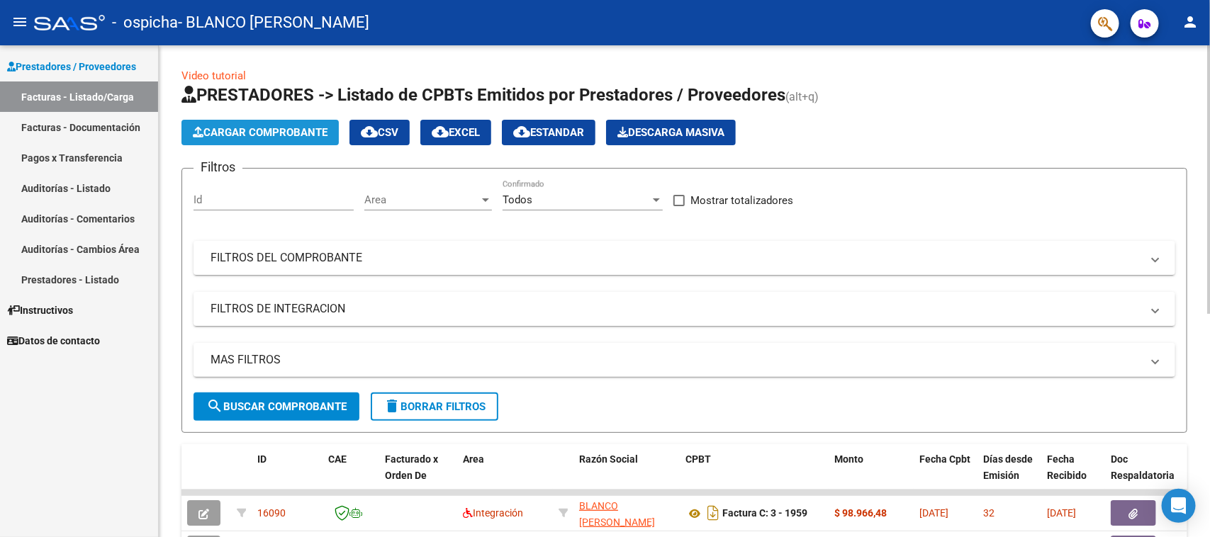
click at [271, 133] on span "Cargar Comprobante" at bounding box center [260, 132] width 135 height 13
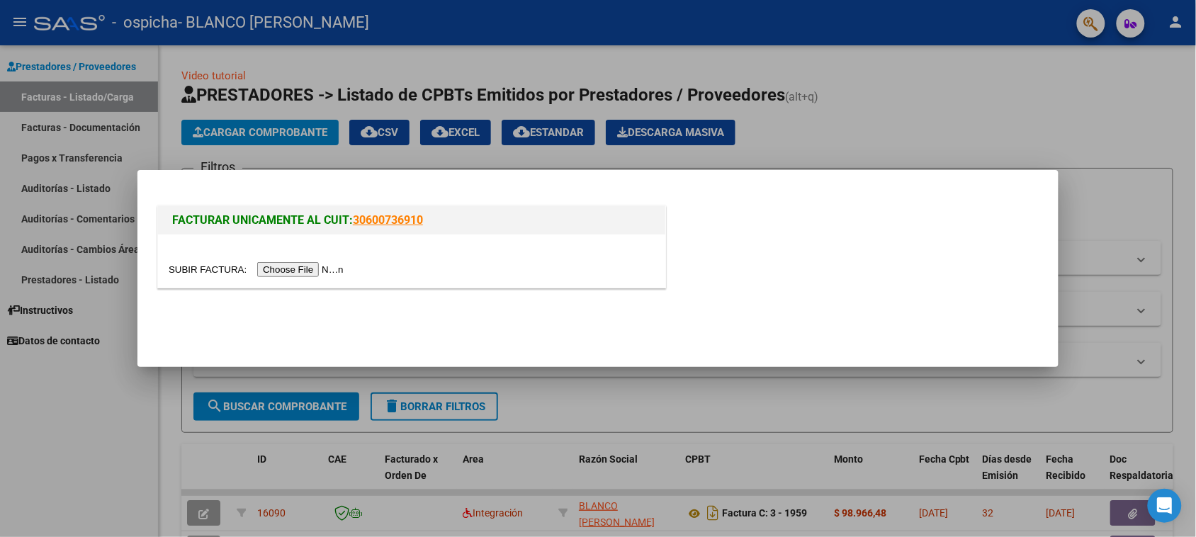
click at [307, 264] on input "file" at bounding box center [258, 269] width 179 height 15
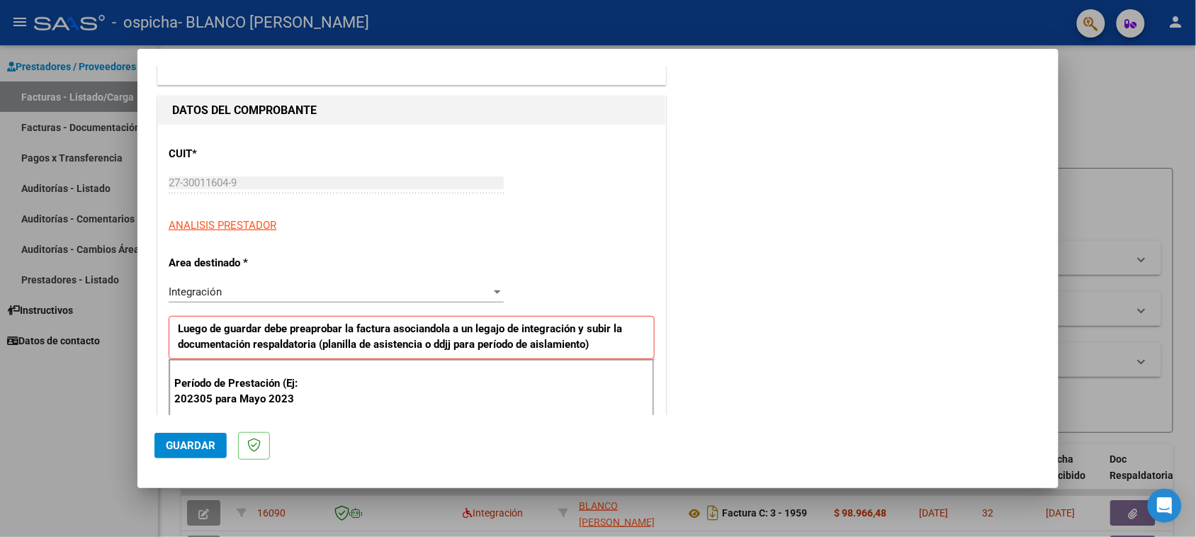
scroll to position [197, 0]
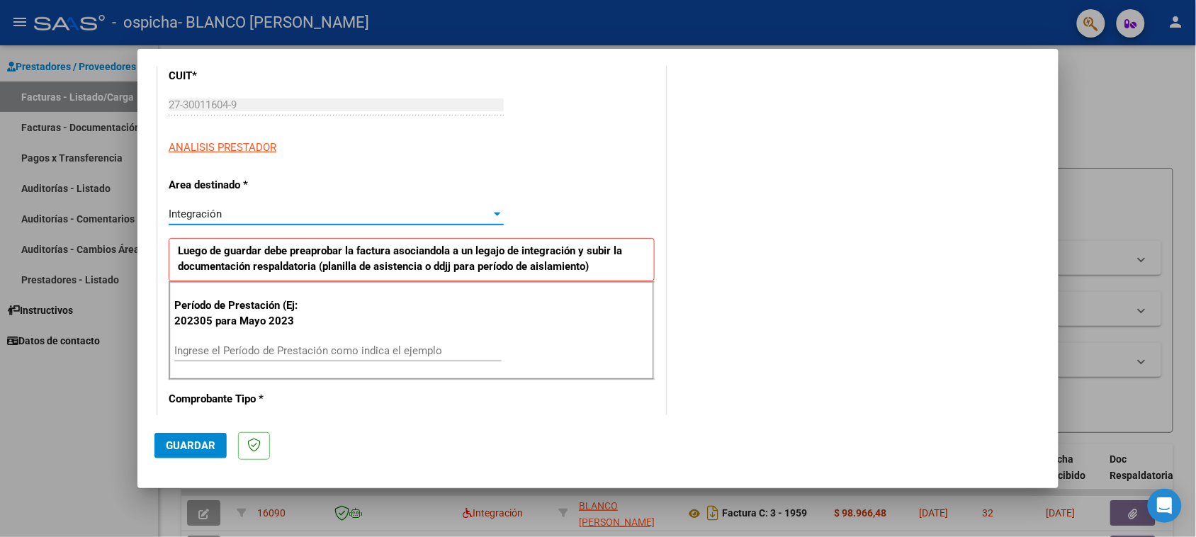
click at [471, 211] on div "Integración" at bounding box center [330, 214] width 322 height 13
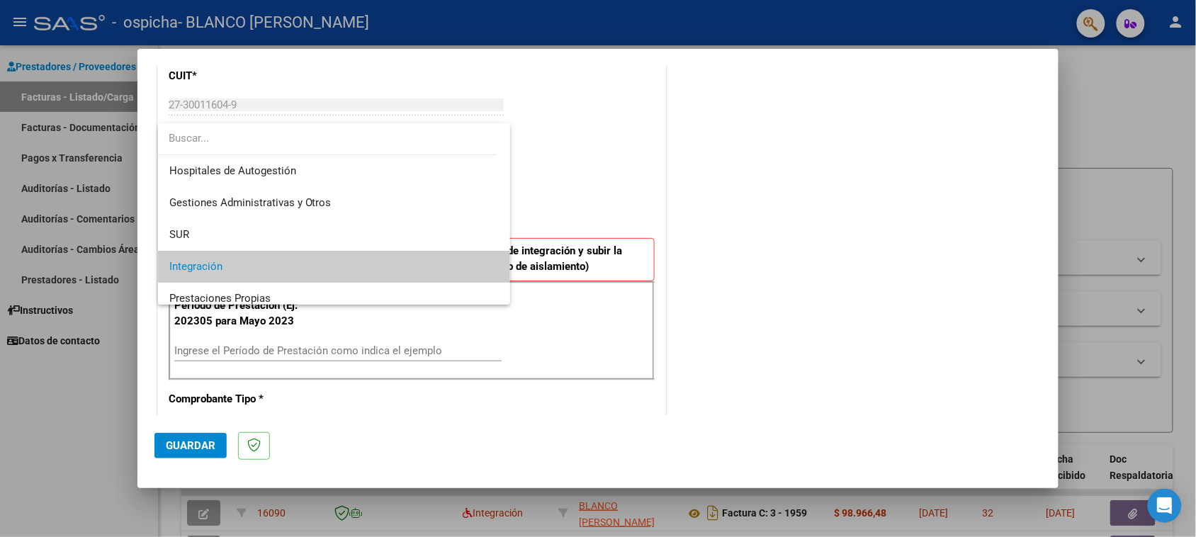
scroll to position [53, 0]
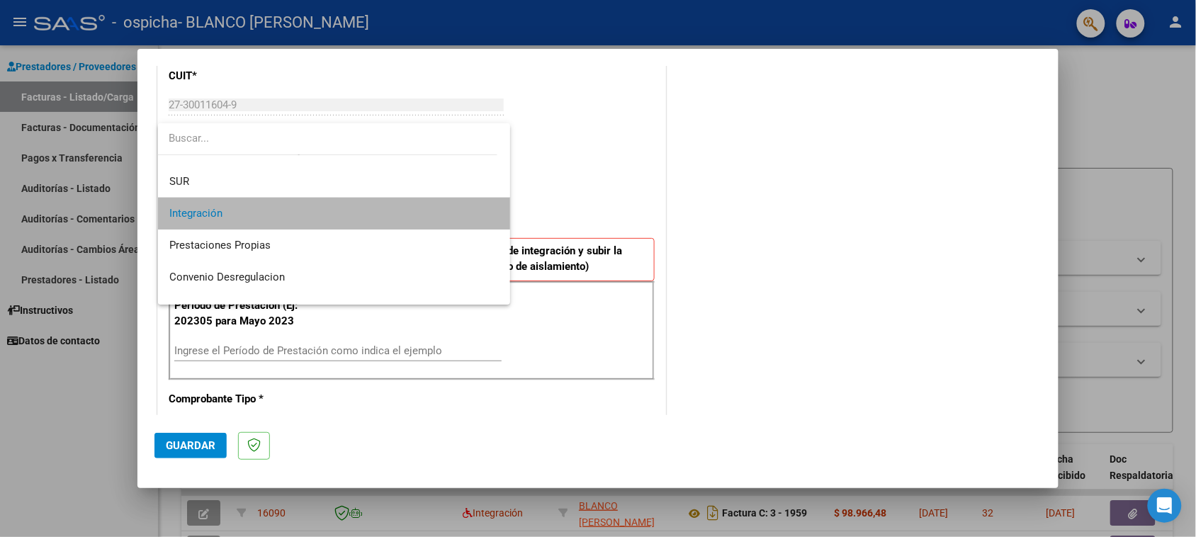
click at [471, 211] on span "Integración" at bounding box center [334, 214] width 330 height 32
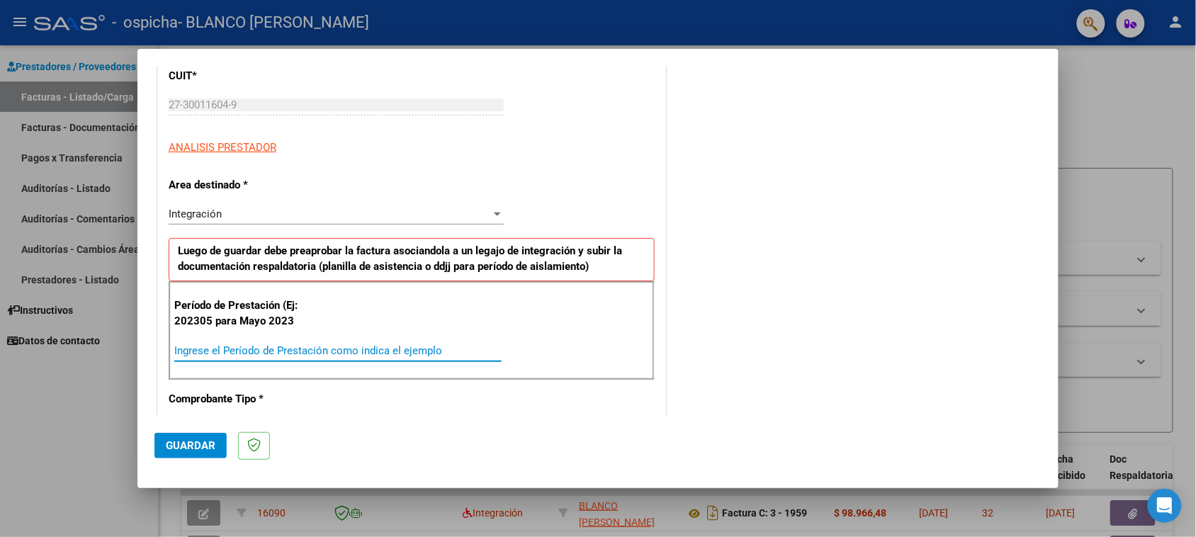
click at [366, 348] on input "Ingrese el Período de Prestación como indica el ejemplo" at bounding box center [337, 350] width 327 height 13
type input "202507"
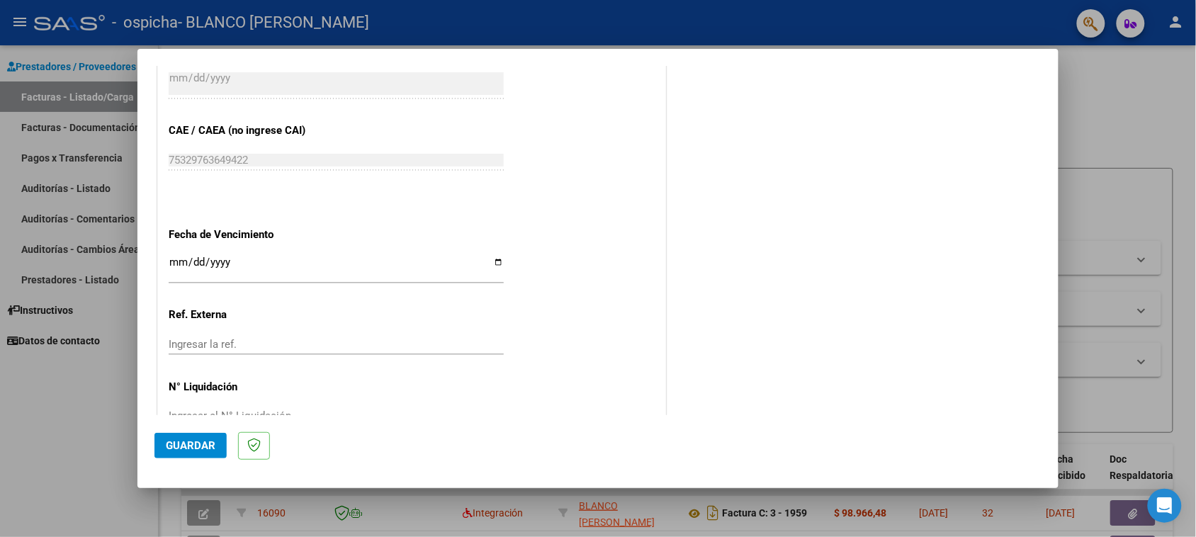
scroll to position [870, 0]
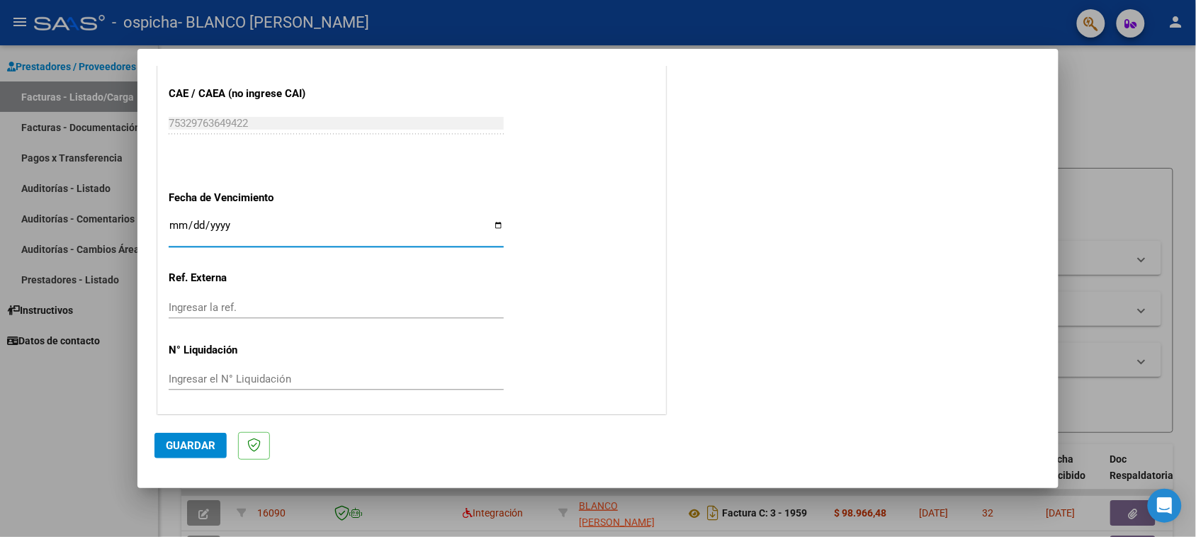
click at [174, 234] on input "Ingresar la fecha" at bounding box center [336, 231] width 335 height 23
type input "[DATE]"
click at [191, 440] on span "Guardar" at bounding box center [191, 445] width 50 height 13
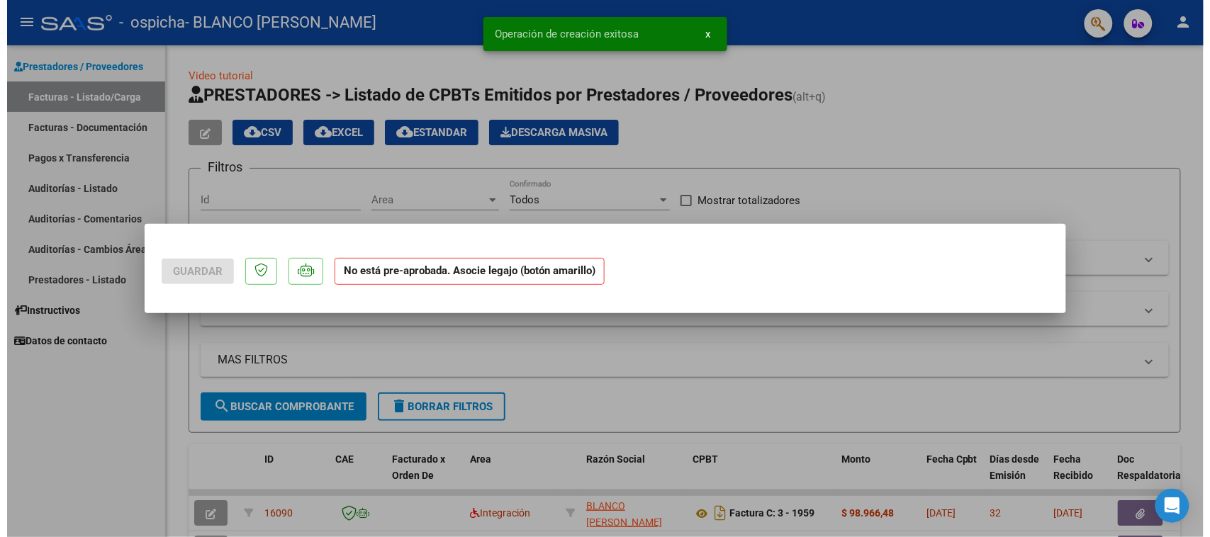
scroll to position [0, 0]
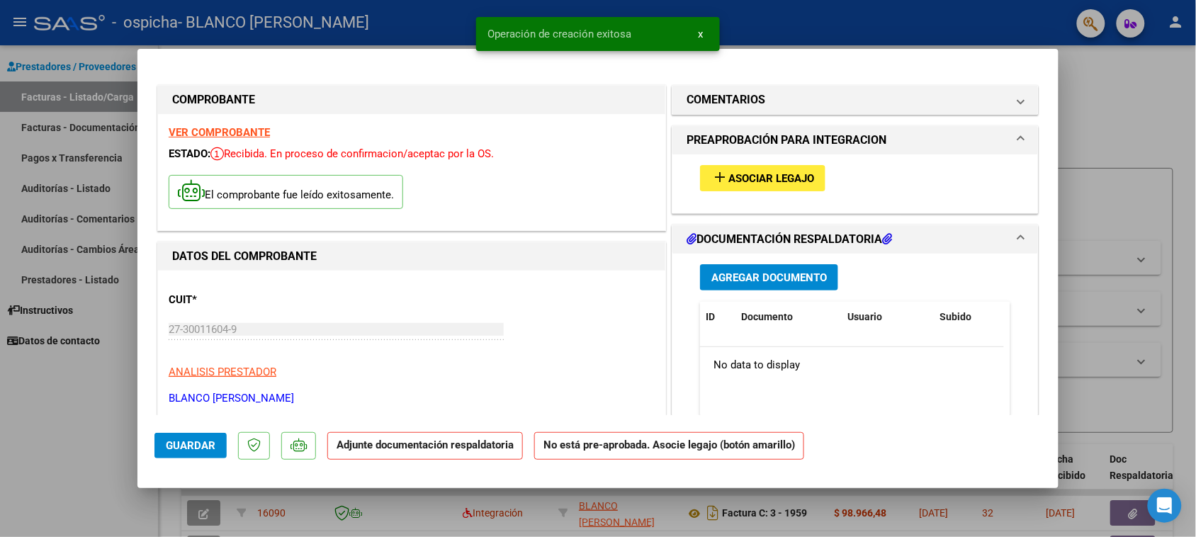
click at [776, 184] on span "Asociar Legajo" at bounding box center [772, 178] width 86 height 13
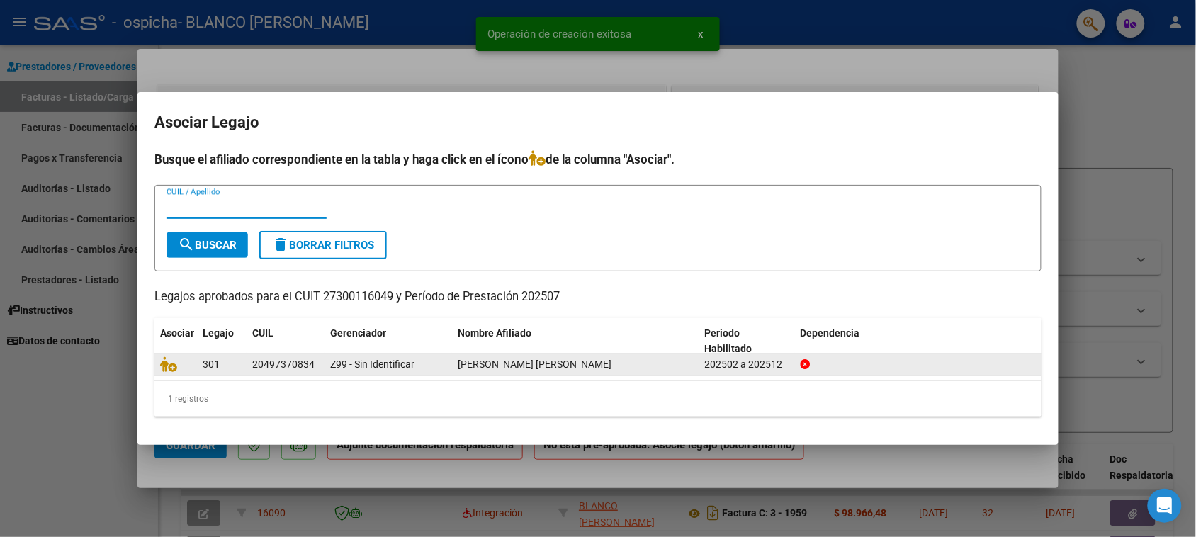
click at [182, 366] on div at bounding box center [175, 364] width 31 height 16
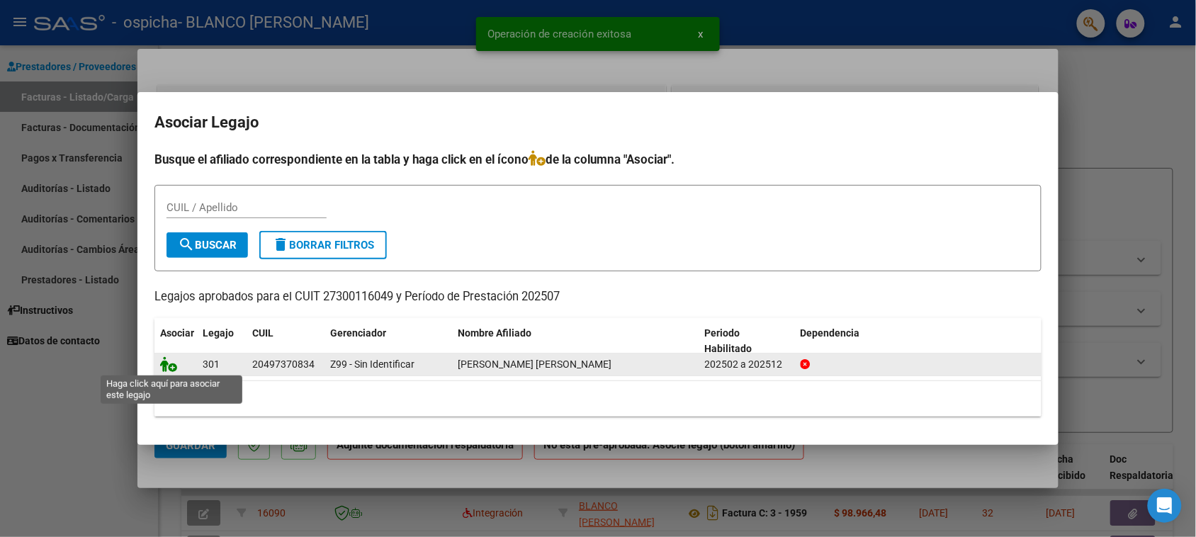
click at [169, 366] on icon at bounding box center [168, 364] width 17 height 16
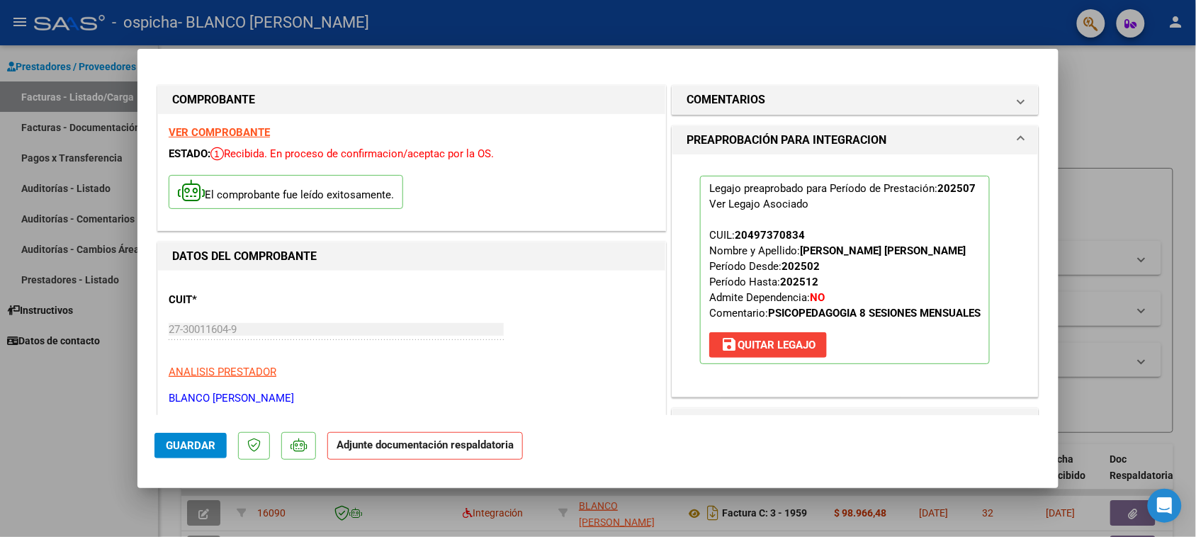
click at [206, 449] on span "Guardar" at bounding box center [191, 445] width 50 height 13
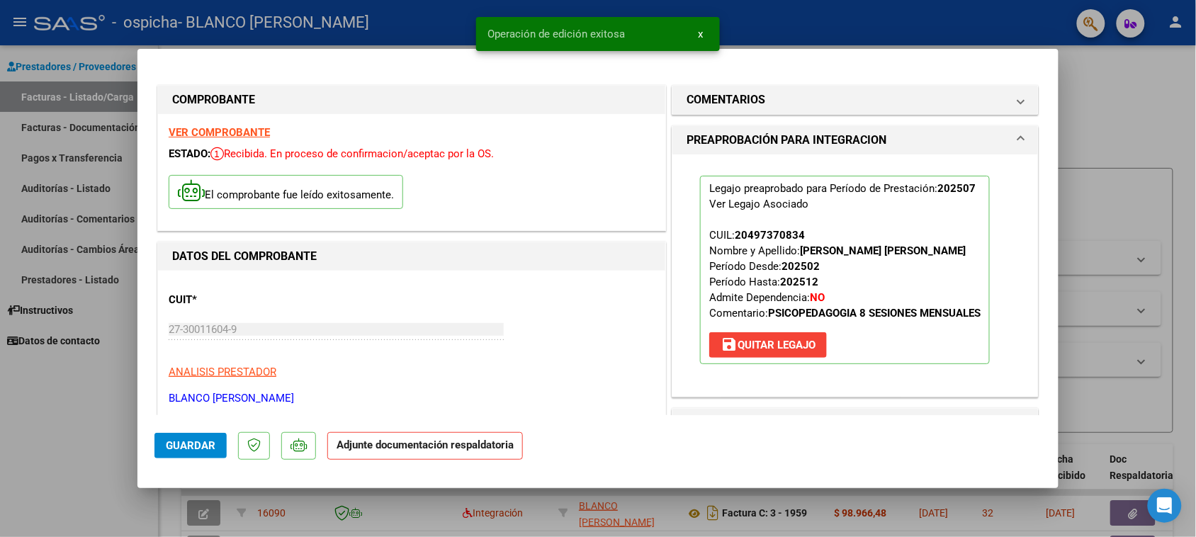
click at [1125, 114] on div at bounding box center [598, 268] width 1196 height 537
type input "$ 0,00"
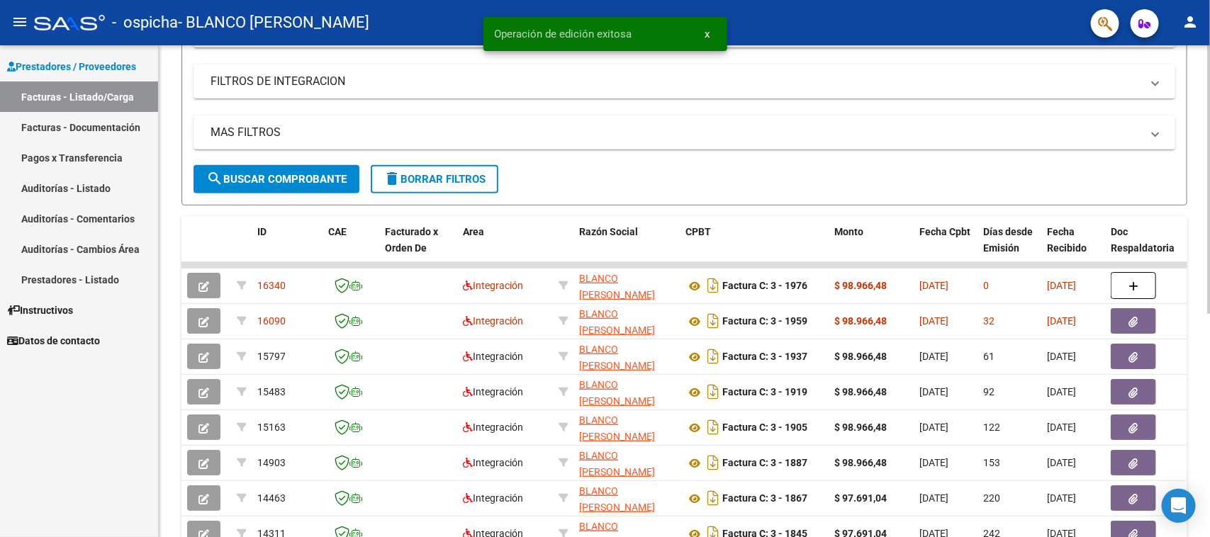
scroll to position [214, 0]
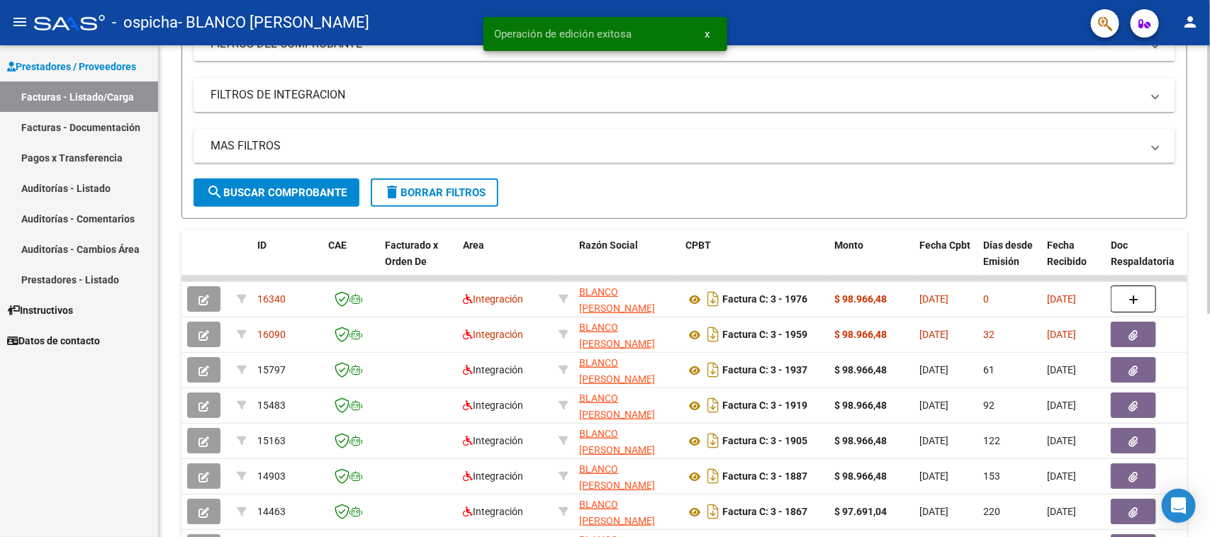
click at [1209, 301] on div at bounding box center [1209, 300] width 4 height 269
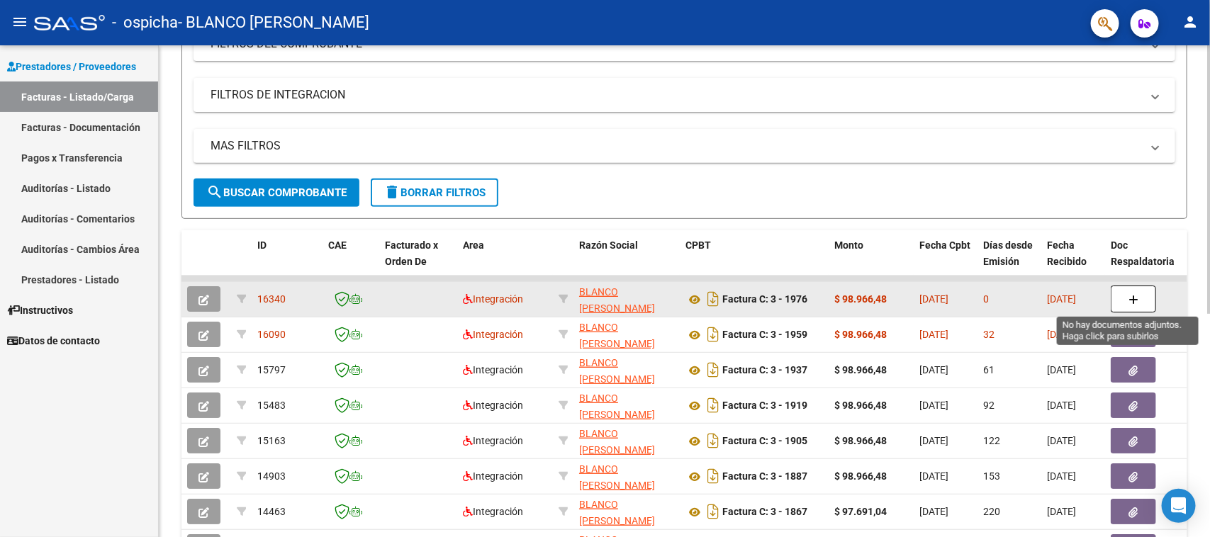
click at [1140, 300] on button "button" at bounding box center [1133, 299] width 45 height 27
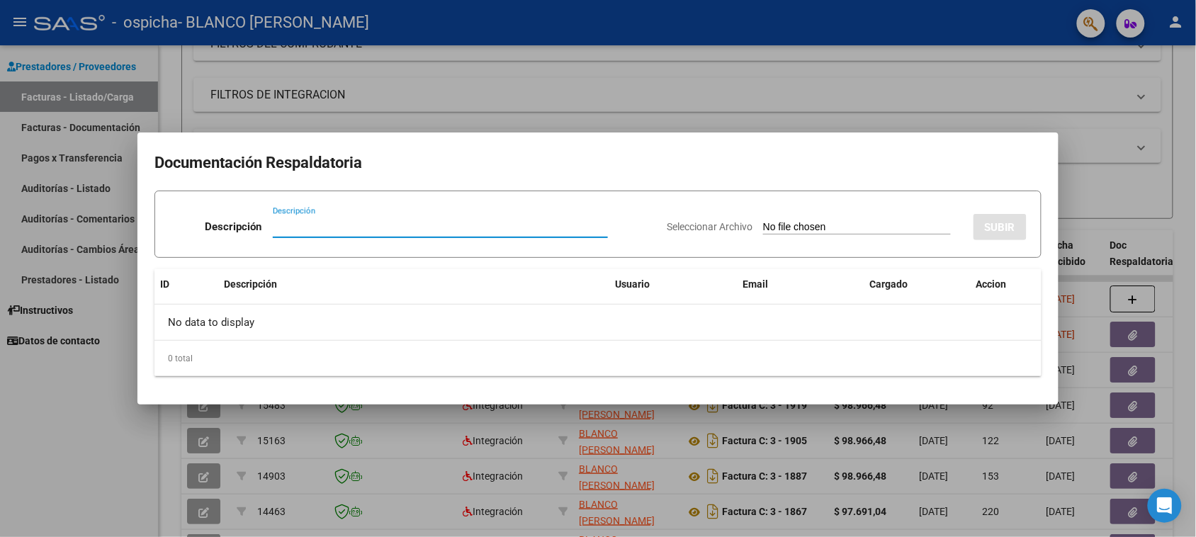
click at [519, 232] on input "Descripción" at bounding box center [440, 226] width 335 height 13
type input "asis julio"
click at [822, 225] on input "Seleccionar Archivo" at bounding box center [857, 227] width 188 height 13
type input "C:\fakepath\CamScanner [DATE] 16.45(1).pdf"
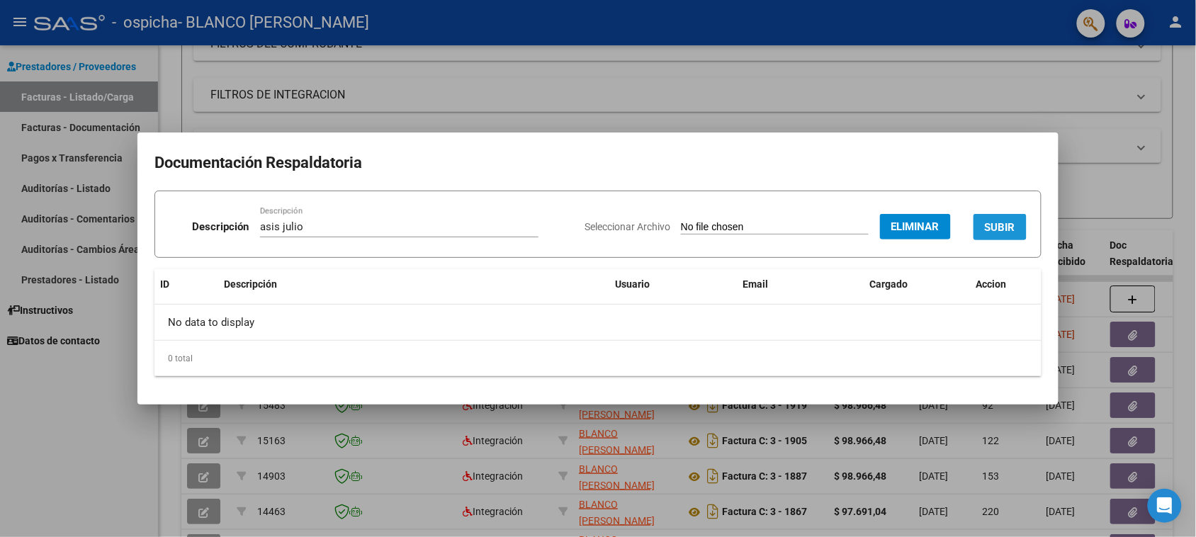
click at [1001, 228] on span "SUBIR" at bounding box center [1000, 227] width 30 height 13
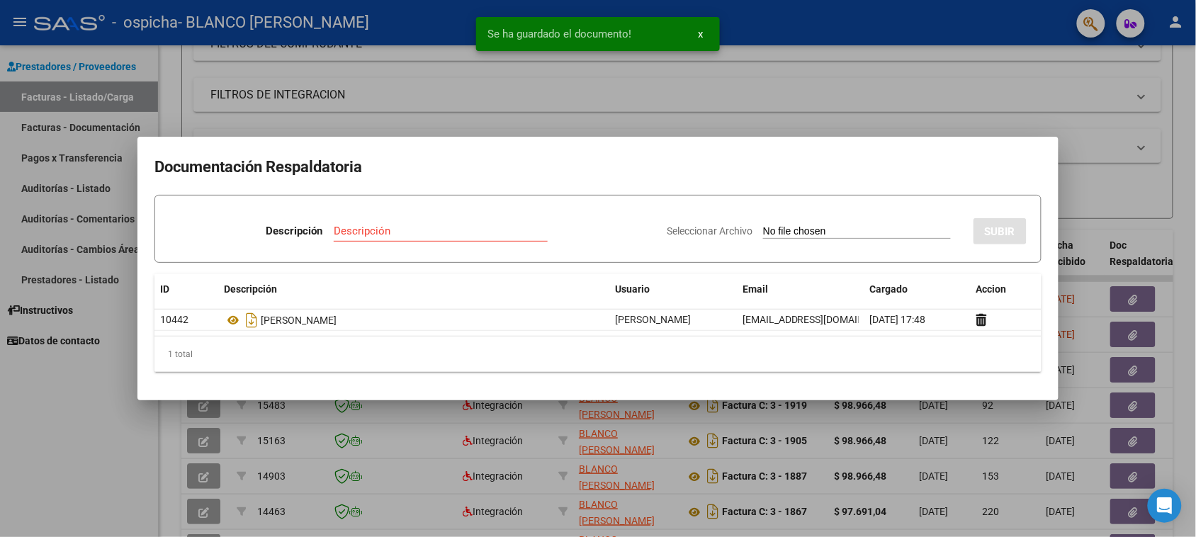
click at [1031, 100] on div at bounding box center [598, 268] width 1196 height 537
